Goal: Transaction & Acquisition: Purchase product/service

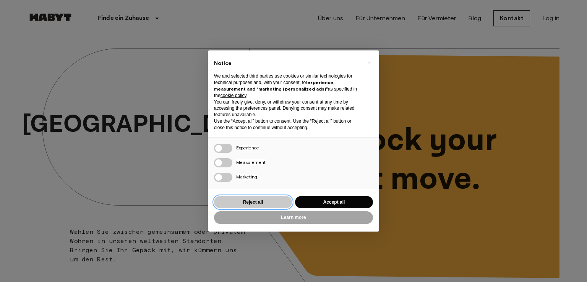
click at [277, 207] on button "Reject all" at bounding box center [253, 202] width 78 height 13
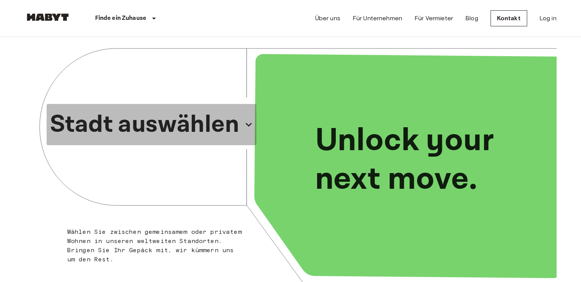
click at [191, 127] on p "Stadt auswählen" at bounding box center [145, 124] width 190 height 37
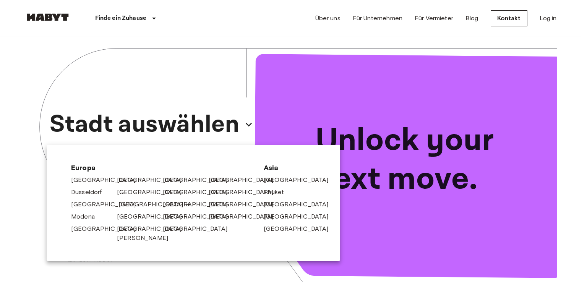
click at [123, 204] on link "[GEOGRAPHIC_DATA]" at bounding box center [154, 204] width 73 height 9
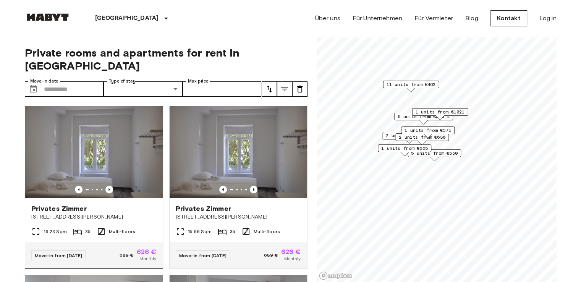
click at [87, 213] on span "[STREET_ADDRESS][PERSON_NAME]" at bounding box center [93, 217] width 125 height 8
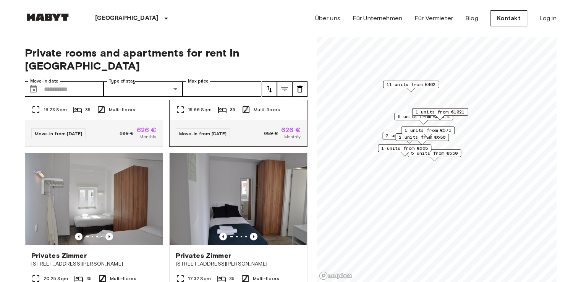
scroll to position [168, 0]
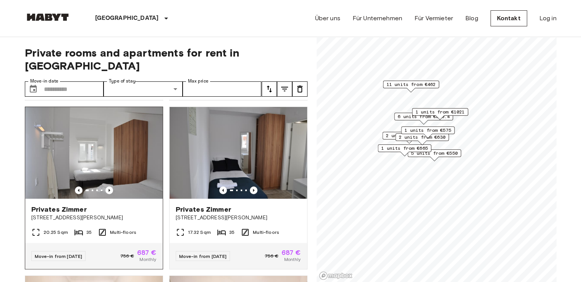
click at [105, 228] on icon at bounding box center [102, 232] width 9 height 9
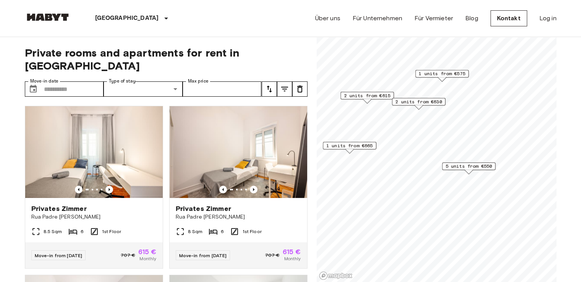
click at [428, 70] on span "1 units from €575" at bounding box center [442, 73] width 47 height 7
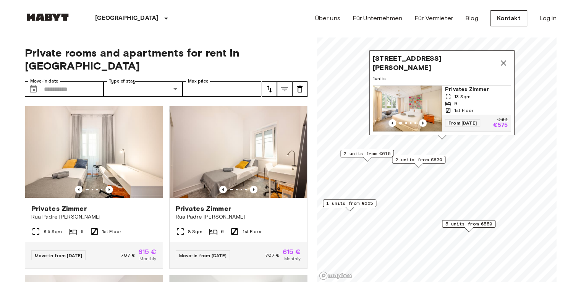
click at [163, 100] on div "Privates Zimmer Rua Padre Antonio Vieira 8 Sqm 6 1st Floor Move-in from 02 Oct …" at bounding box center [235, 184] width 144 height 169
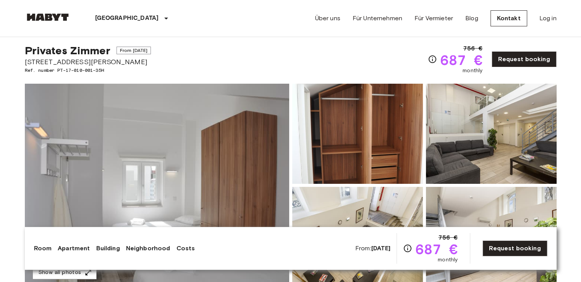
scroll to position [31, 0]
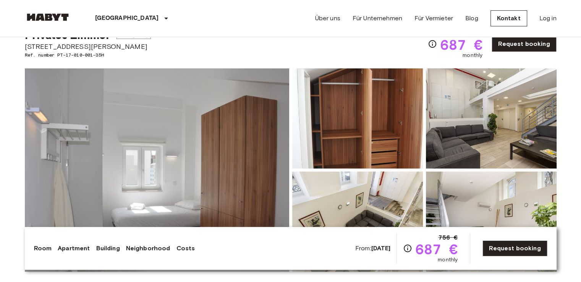
click at [81, 46] on span "[STREET_ADDRESS][PERSON_NAME]" at bounding box center [88, 47] width 127 height 10
copy span "[STREET_ADDRESS][PERSON_NAME]"
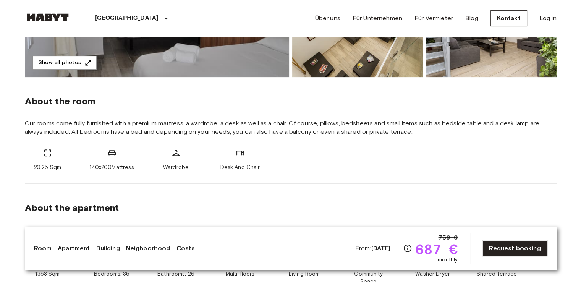
scroll to position [229, 0]
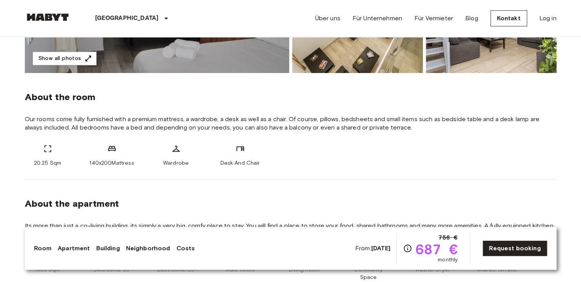
click at [102, 121] on span "Our rooms come fully furnished with a premium mattress, a wardrobe, a desk as w…" at bounding box center [291, 123] width 532 height 17
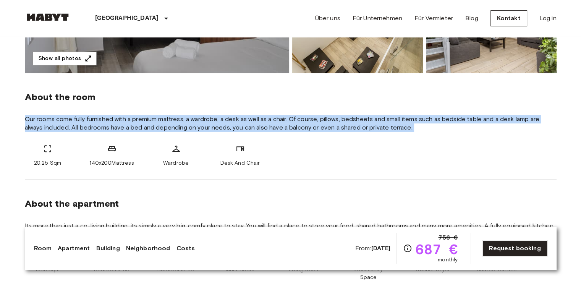
click at [102, 121] on span "Our rooms come fully furnished with a premium mattress, a wardrobe, a desk as w…" at bounding box center [291, 123] width 532 height 17
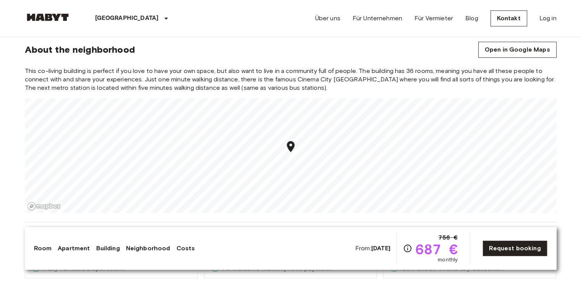
scroll to position [719, 0]
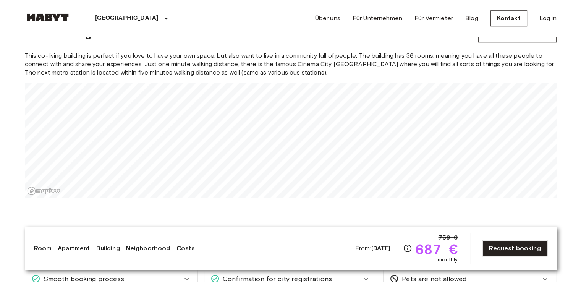
click at [179, 196] on section "About the neighborhood Open in Google Maps This co-living building is perfect i…" at bounding box center [291, 107] width 532 height 199
click at [286, 57] on span "This co-living building is perfect if you love to have your own space, but also…" at bounding box center [291, 64] width 532 height 25
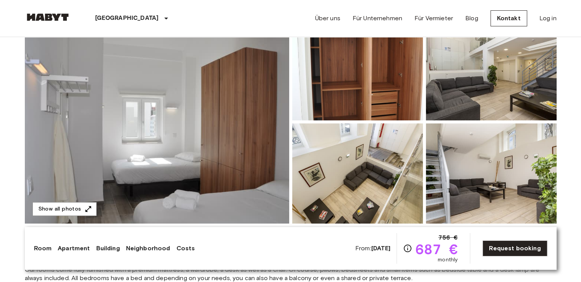
scroll to position [76, 0]
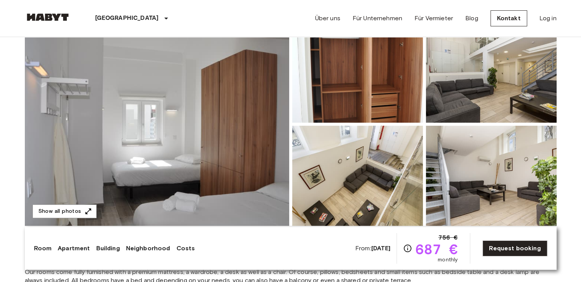
click at [131, 130] on img at bounding box center [157, 124] width 265 height 203
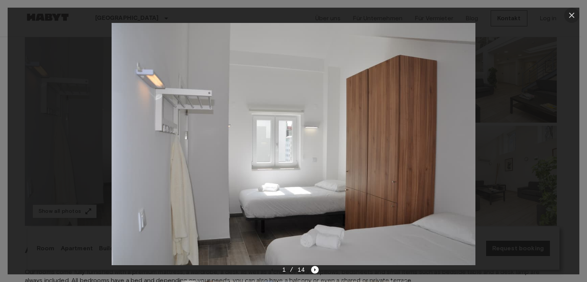
click at [573, 15] on icon "button" at bounding box center [571, 15] width 9 height 9
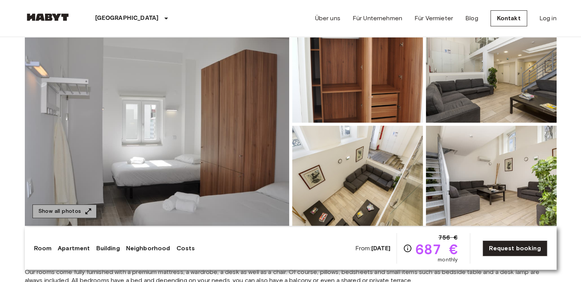
click at [72, 212] on button "Show all photos" at bounding box center [64, 212] width 64 height 14
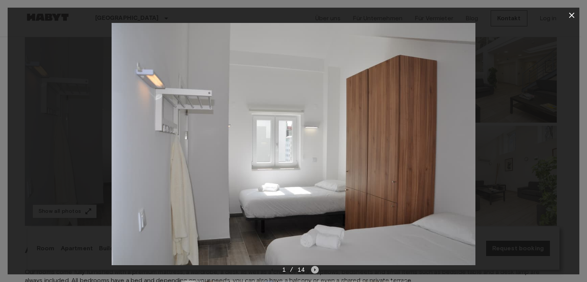
click at [313, 269] on icon "Next image" at bounding box center [315, 270] width 8 height 8
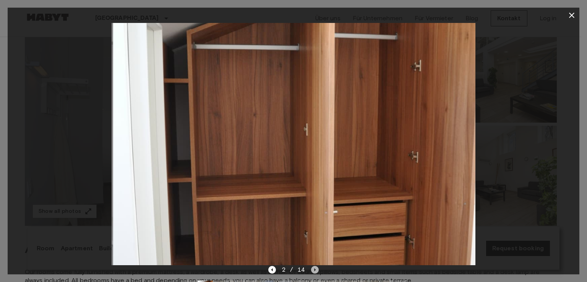
click at [313, 269] on icon "Next image" at bounding box center [315, 270] width 8 height 8
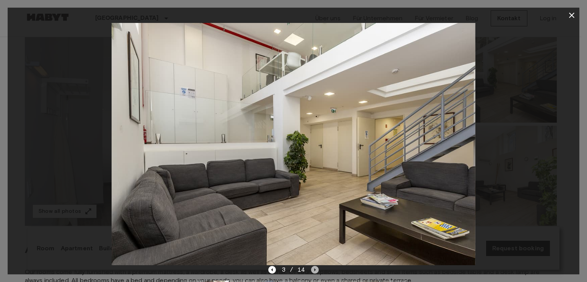
click at [313, 269] on icon "Next image" at bounding box center [315, 270] width 8 height 8
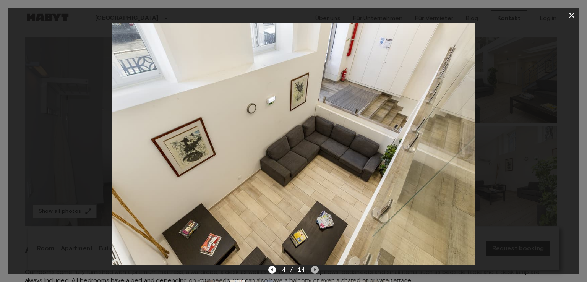
click at [313, 269] on icon "Next image" at bounding box center [315, 270] width 8 height 8
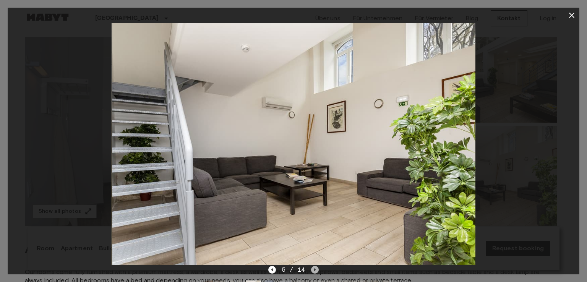
click at [313, 269] on icon "Next image" at bounding box center [315, 270] width 8 height 8
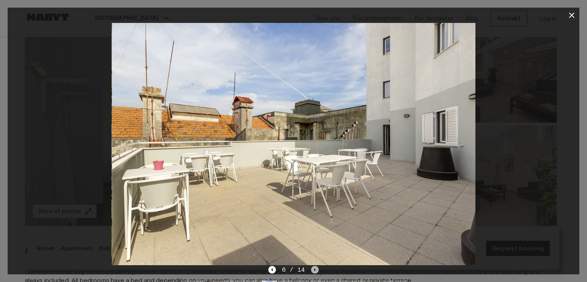
click at [313, 269] on icon "Next image" at bounding box center [315, 270] width 8 height 8
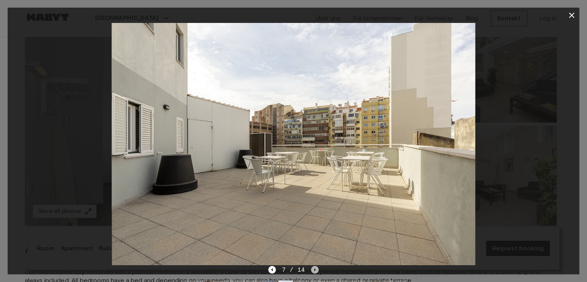
click at [313, 269] on icon "Next image" at bounding box center [315, 270] width 8 height 8
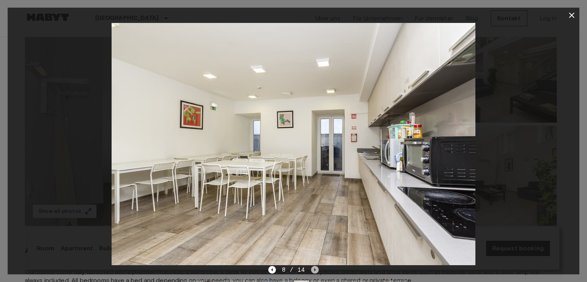
click at [313, 269] on icon "Next image" at bounding box center [315, 270] width 8 height 8
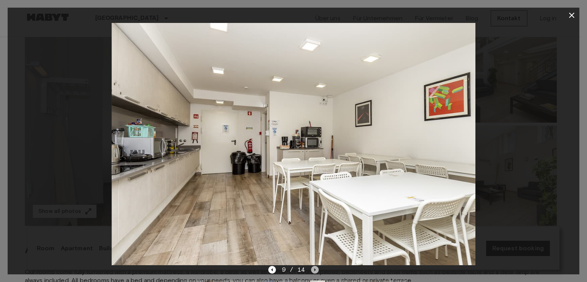
click at [313, 269] on icon "Next image" at bounding box center [315, 270] width 8 height 8
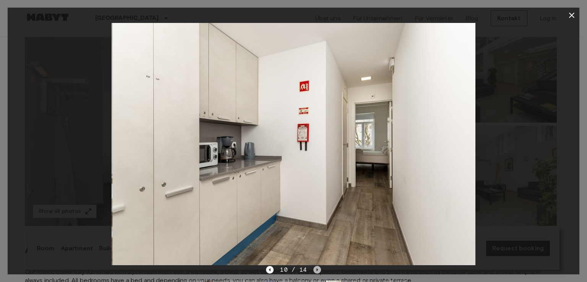
click at [313, 269] on icon "Next image" at bounding box center [317, 270] width 8 height 8
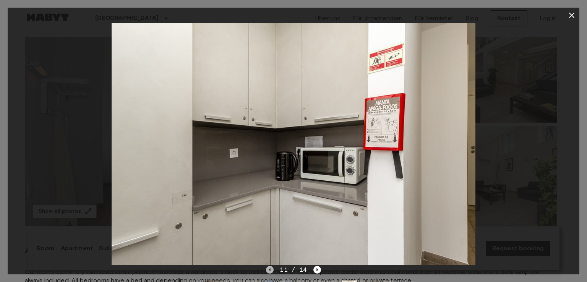
click at [269, 269] on icon "Previous image" at bounding box center [270, 270] width 8 height 8
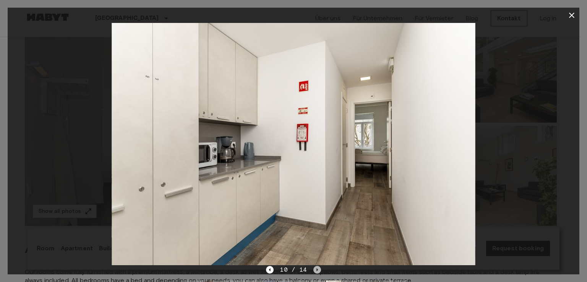
click at [318, 270] on icon "Next image" at bounding box center [317, 270] width 8 height 8
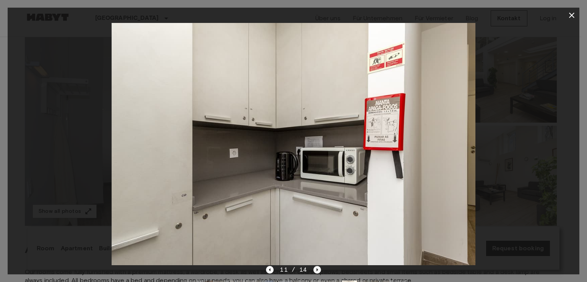
click at [318, 270] on icon "Next image" at bounding box center [317, 270] width 8 height 8
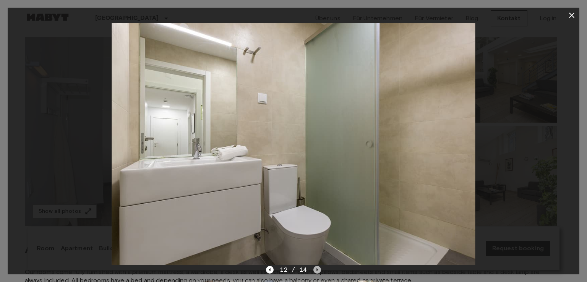
click at [318, 270] on icon "Next image" at bounding box center [317, 270] width 8 height 8
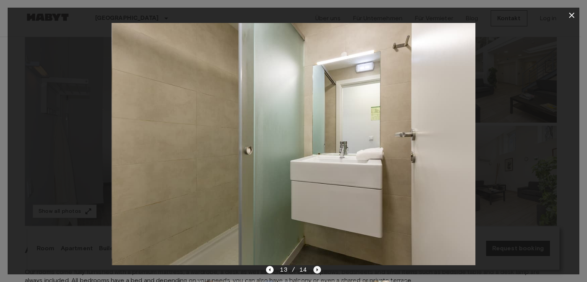
click at [318, 270] on icon "Next image" at bounding box center [317, 270] width 8 height 8
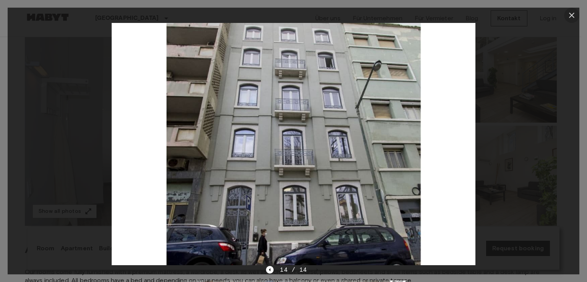
click at [570, 15] on icon "button" at bounding box center [571, 15] width 9 height 9
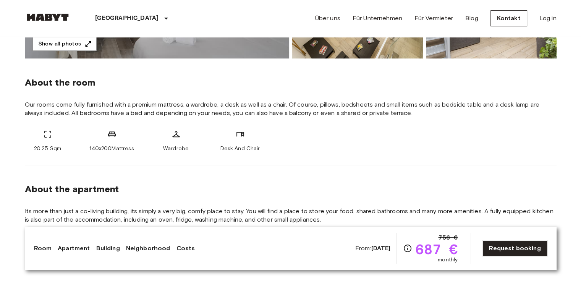
scroll to position [260, 0]
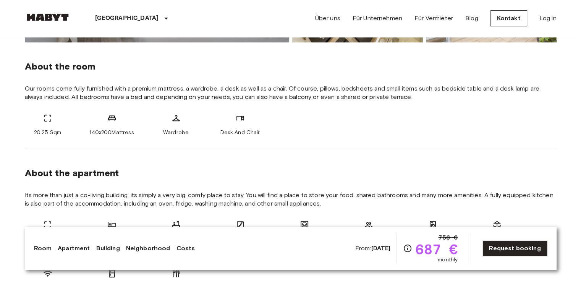
click at [148, 201] on span "Its more than just a co-living building, its simply a very big, comfy place to …" at bounding box center [291, 199] width 532 height 17
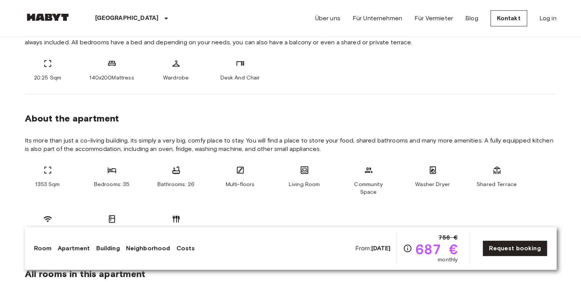
scroll to position [321, 0]
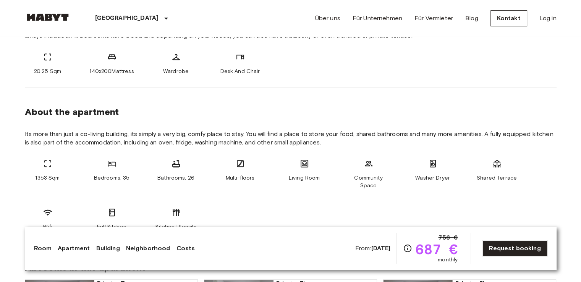
click at [172, 177] on span "Bathrooms: 26" at bounding box center [175, 178] width 37 height 8
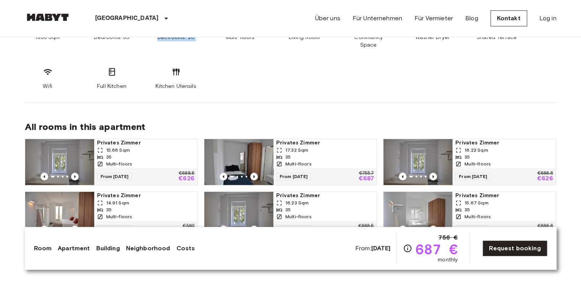
scroll to position [474, 0]
